Goal: Task Accomplishment & Management: Use online tool/utility

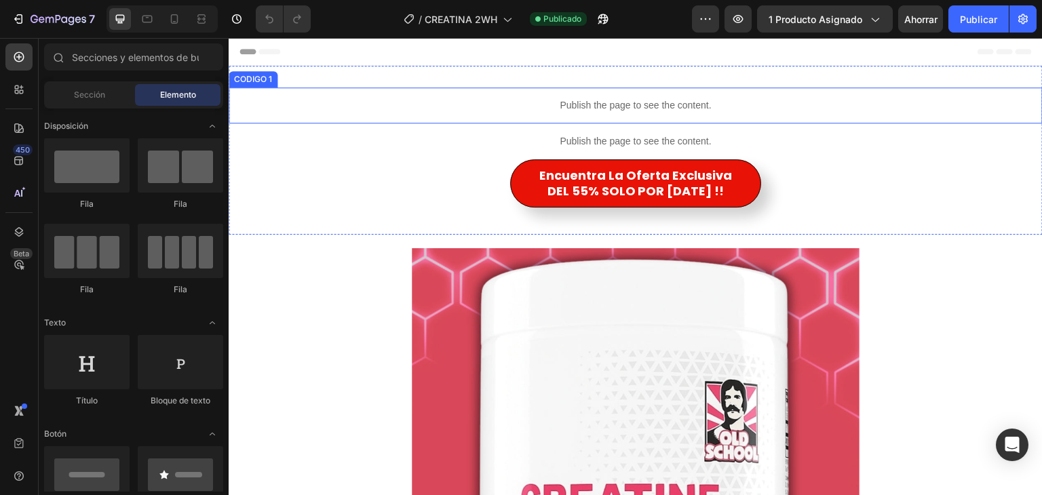
click at [495, 109] on p "Publish the page to see the content." at bounding box center [636, 105] width 814 height 14
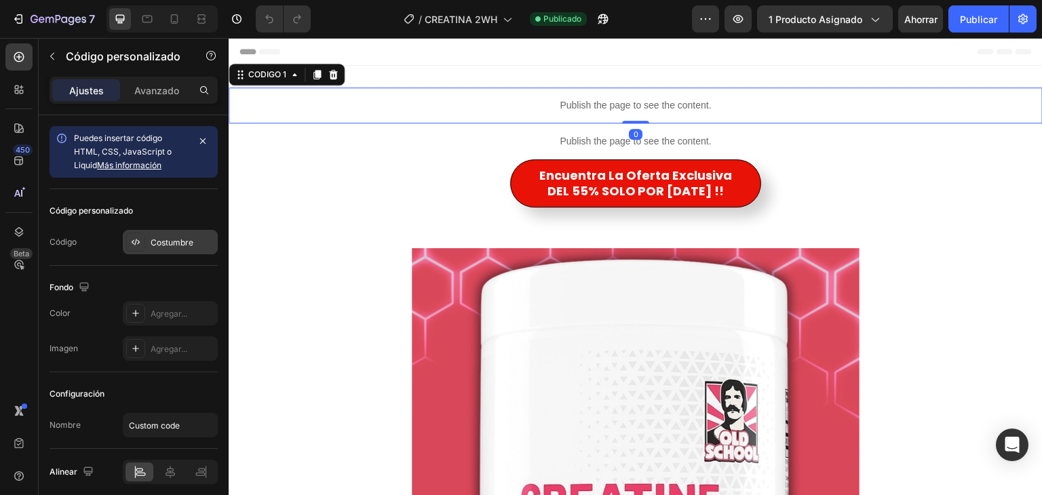
click at [166, 243] on font "Costumbre" at bounding box center [172, 242] width 43 height 10
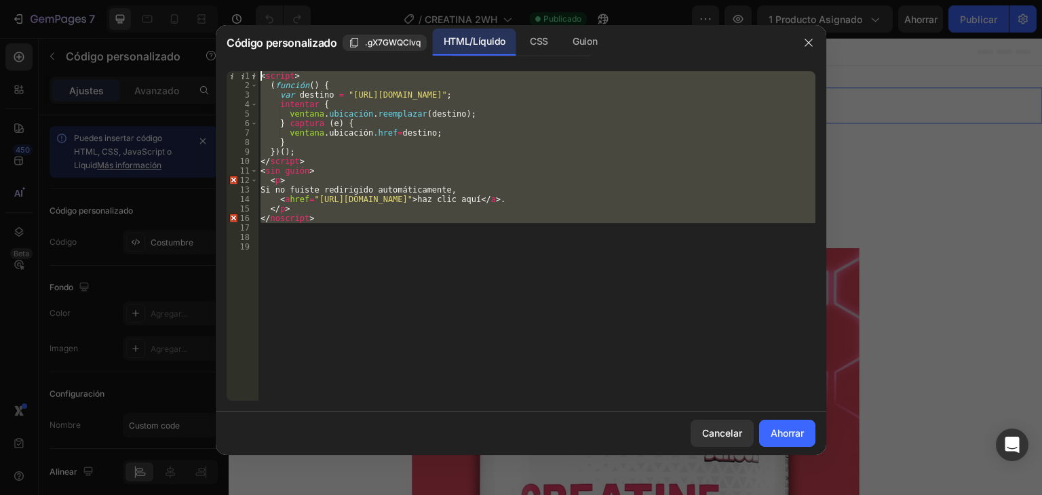
drag, startPoint x: 371, startPoint y: 231, endPoint x: 228, endPoint y: 50, distance: 231.4
click at [228, 50] on div "Código personalizado .gX7GWQClvq HTML/Líquido CSS Guion 1 2 3 4 5 6 7 8 9 10 11…" at bounding box center [521, 240] width 610 height 430
type textarea "<script> (function() {"
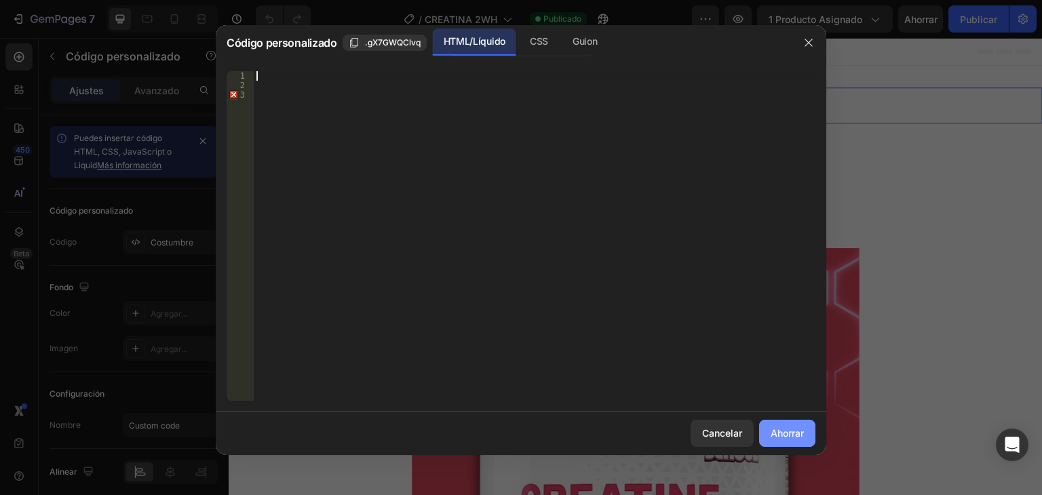
click at [782, 431] on font "Ahorrar" at bounding box center [787, 433] width 33 height 12
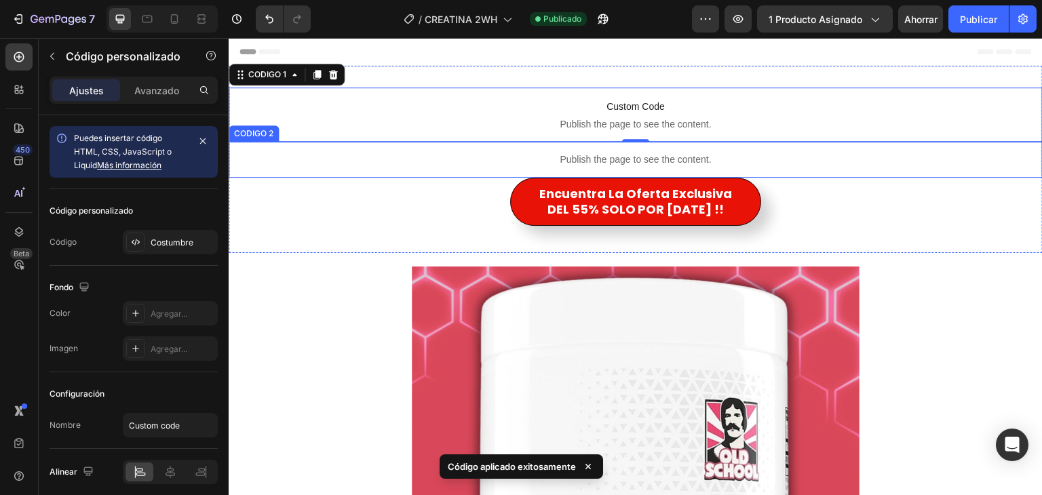
click at [488, 157] on p "Publish the page to see the content." at bounding box center [636, 160] width 814 height 14
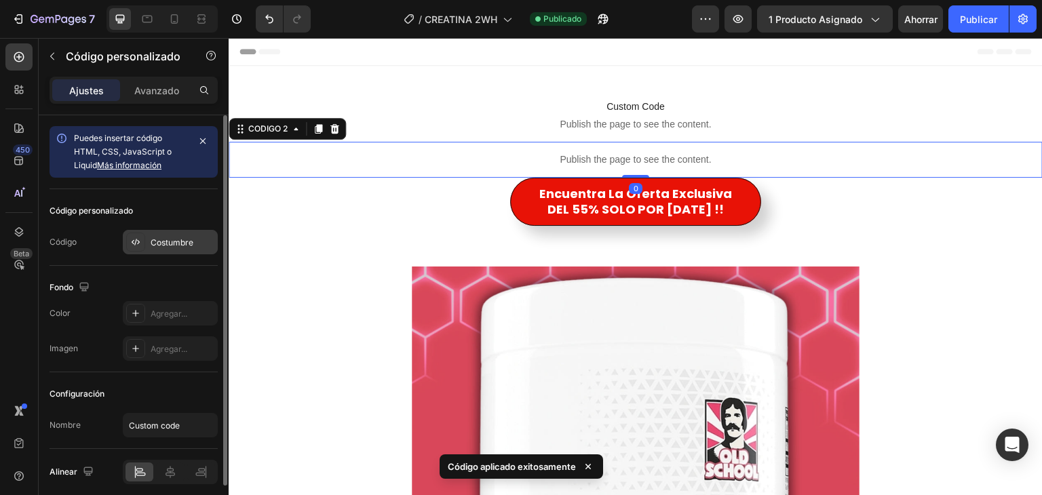
click at [154, 239] on font "Costumbre" at bounding box center [172, 242] width 43 height 10
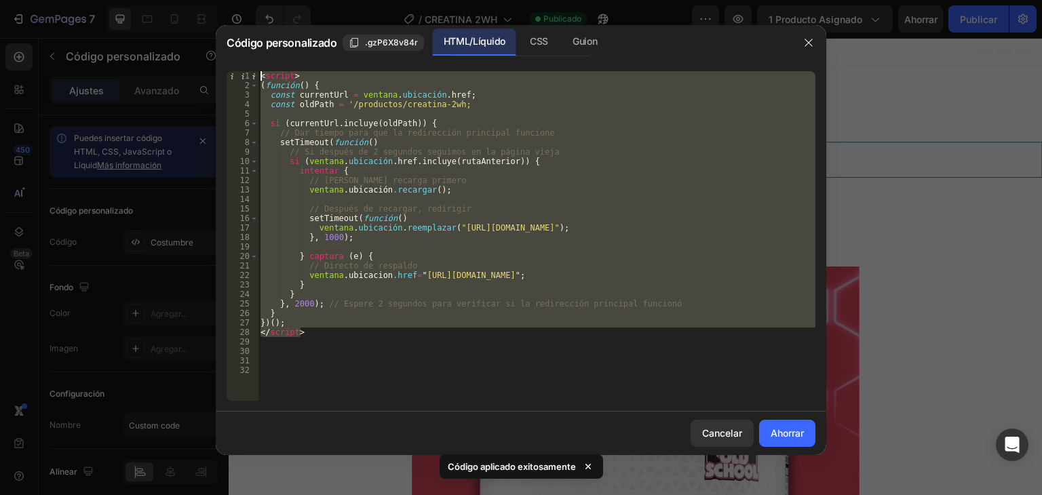
drag, startPoint x: 324, startPoint y: 334, endPoint x: 253, endPoint y: 28, distance: 313.3
click at [253, 28] on div "Código personalizado .gzP6X8v84r HTML/Líquido CSS Guion </script> 1 2 3 4 5 6 7…" at bounding box center [521, 240] width 610 height 430
type textarea "<script> (function() {"
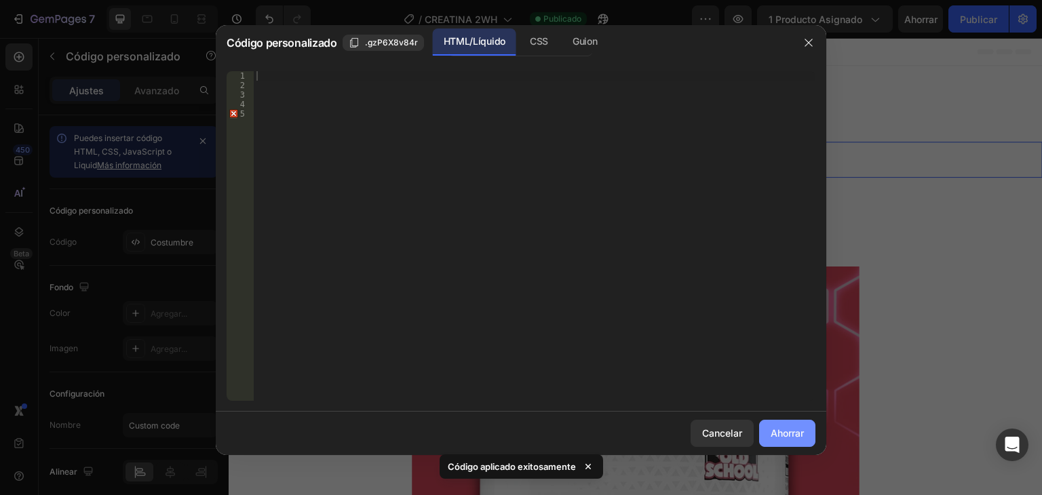
click at [771, 431] on font "Ahorrar" at bounding box center [787, 433] width 33 height 12
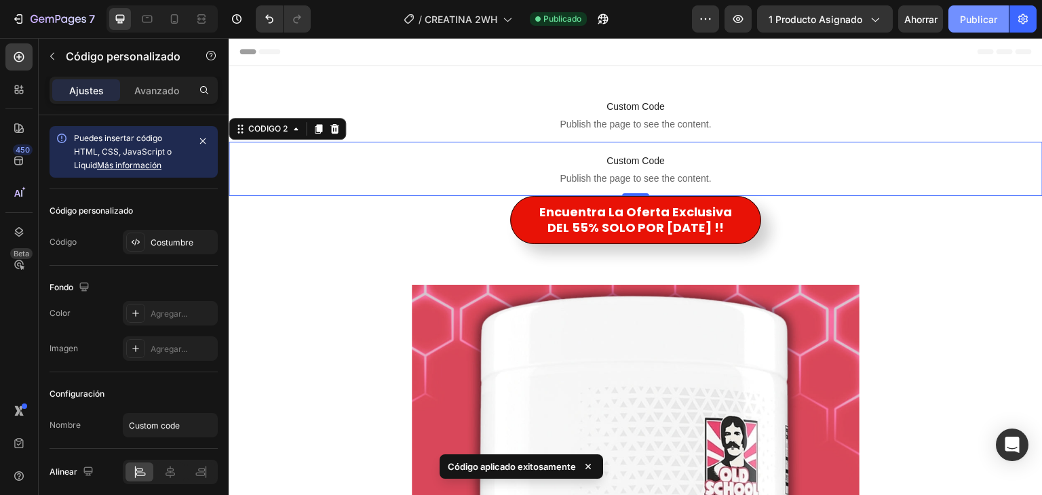
drag, startPoint x: 971, startPoint y: 22, endPoint x: 740, endPoint y: 1, distance: 232.2
click at [971, 22] on font "Publicar" at bounding box center [978, 20] width 37 height 12
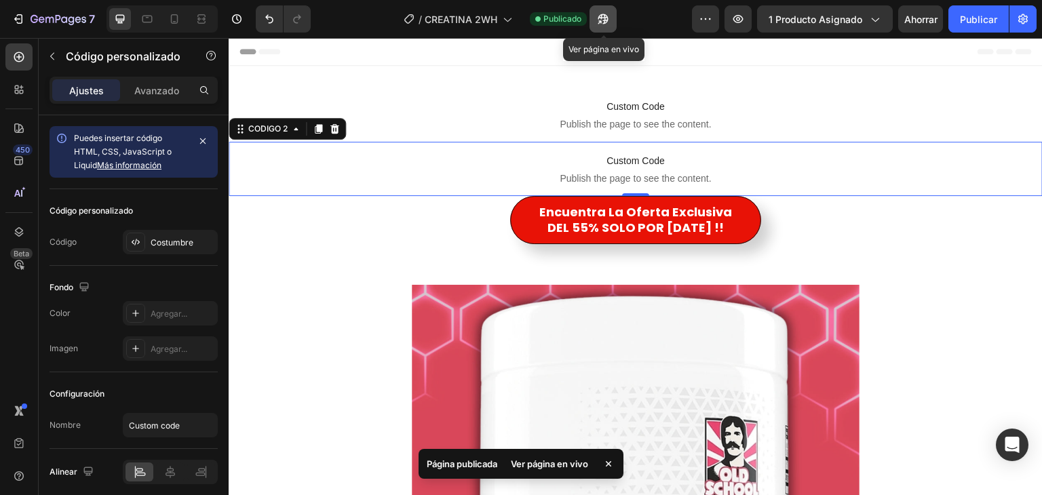
click at [606, 22] on icon "button" at bounding box center [603, 19] width 14 height 14
